Goal: Transaction & Acquisition: Purchase product/service

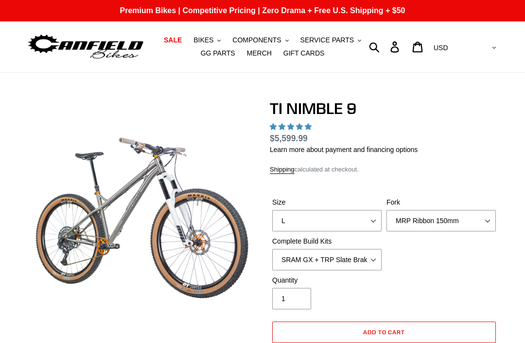
select select "highest-rating"
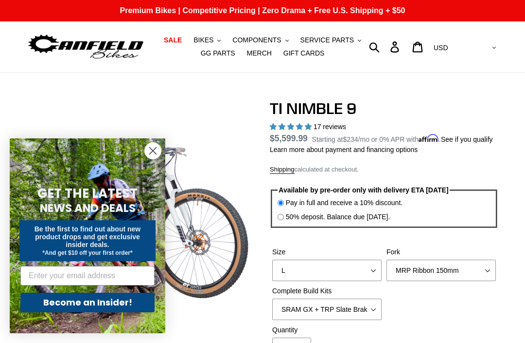
click at [160, 150] on circle "Close dialog" at bounding box center [153, 151] width 16 height 16
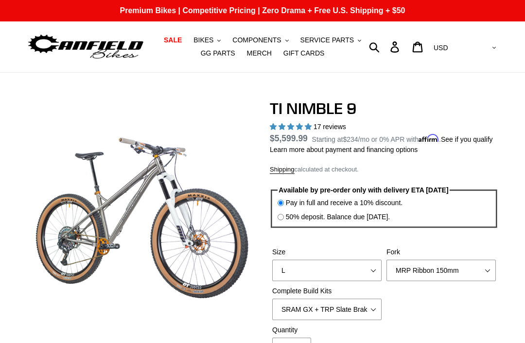
click at [179, 36] on span "SALE" at bounding box center [173, 40] width 18 height 8
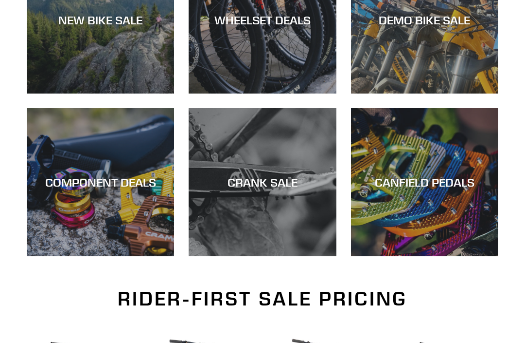
scroll to position [307, 0]
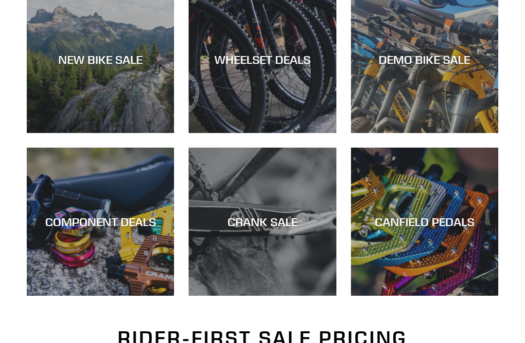
click at [455, 133] on div "DEMO BIKE SALE" at bounding box center [424, 133] width 147 height 0
